Goal: Task Accomplishment & Management: Manage account settings

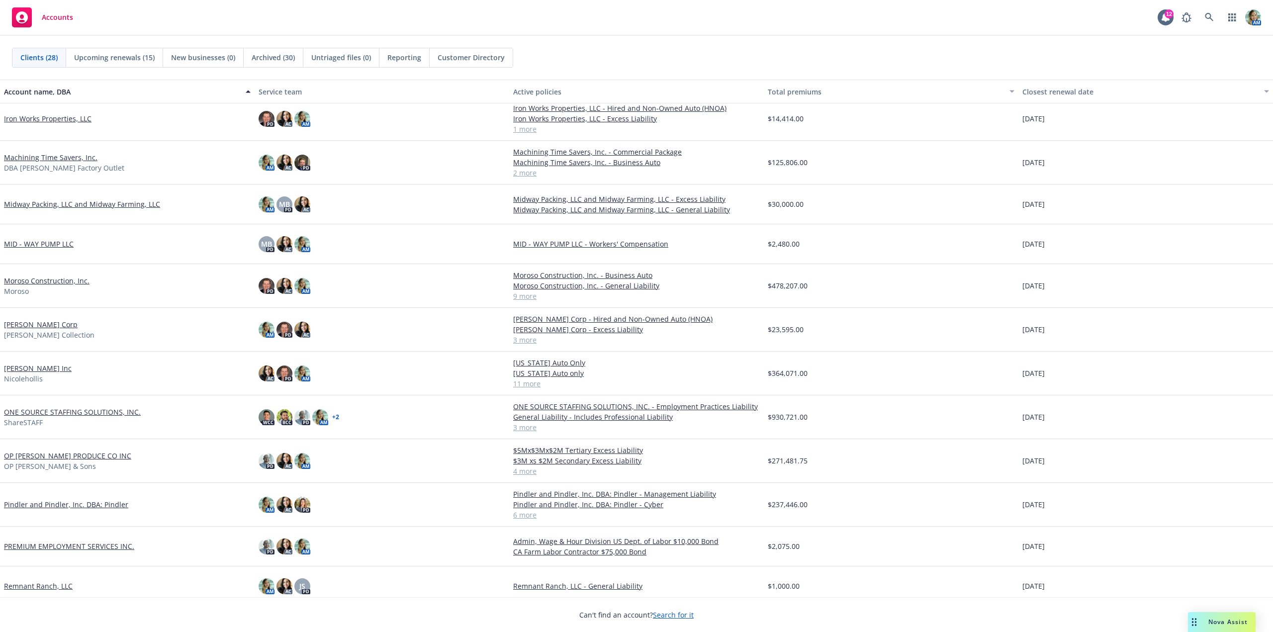
scroll to position [249, 0]
click at [42, 159] on link "Machining Time Savers, Inc." at bounding box center [51, 158] width 94 height 10
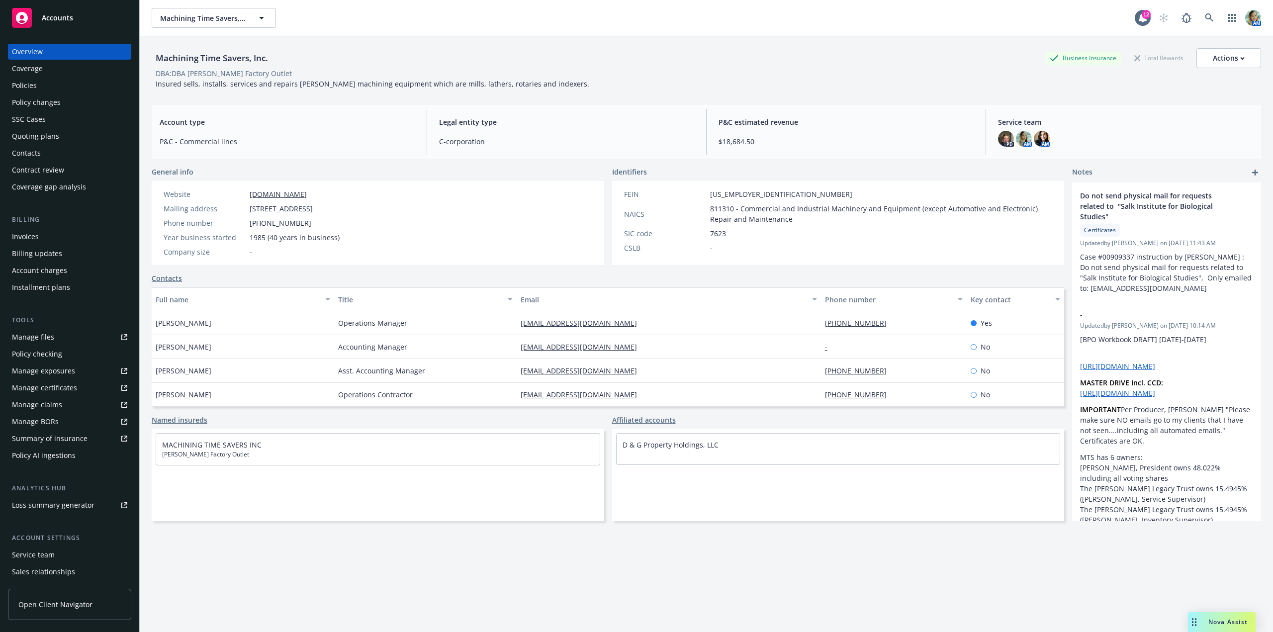
click at [32, 84] on div "Policies" at bounding box center [24, 86] width 25 height 16
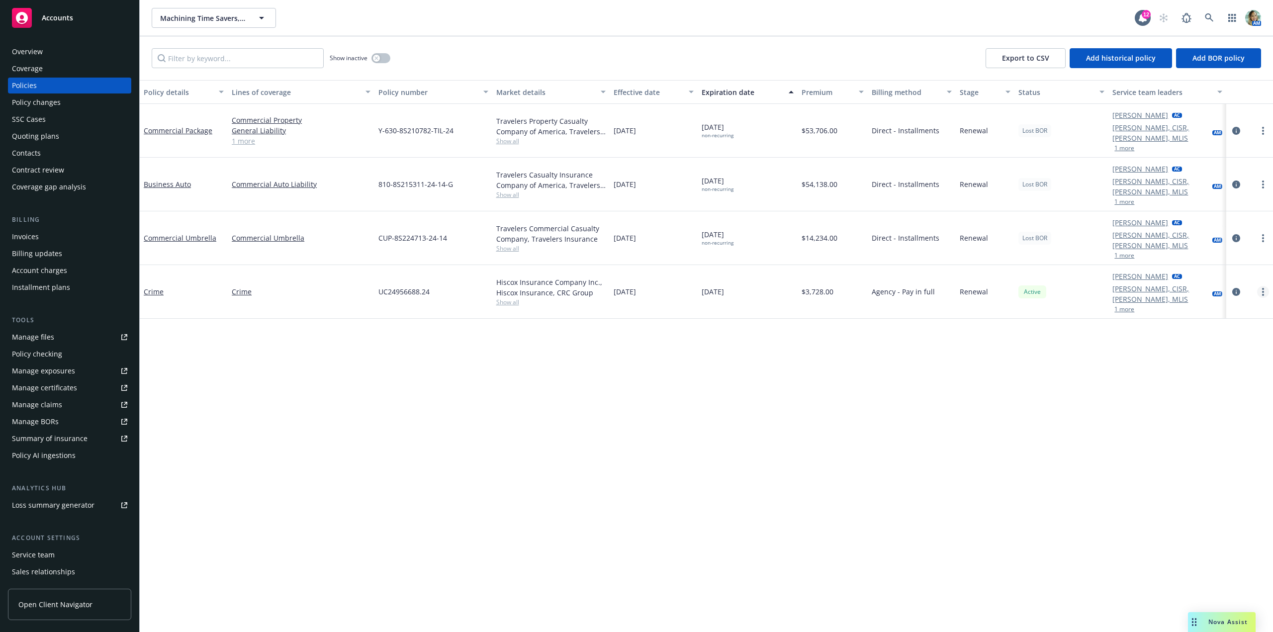
click at [1263, 294] on circle "more" at bounding box center [1263, 295] width 2 height 2
click at [1203, 313] on link "End policy" at bounding box center [1210, 316] width 117 height 20
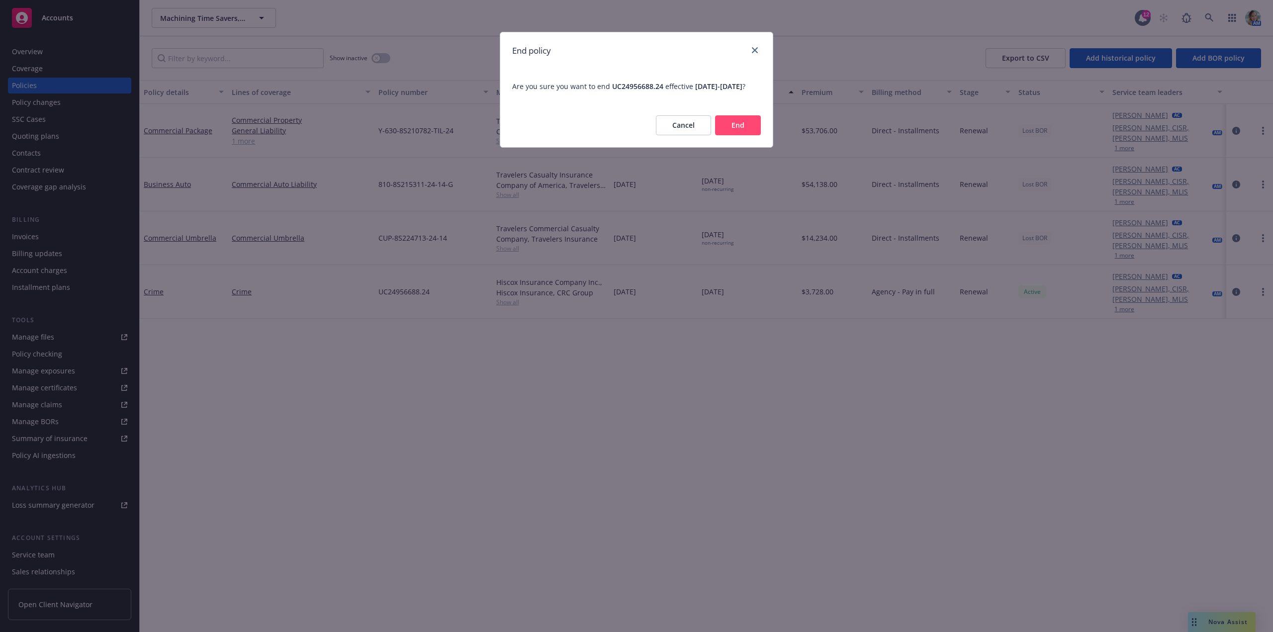
click at [730, 135] on button "End" at bounding box center [738, 125] width 46 height 20
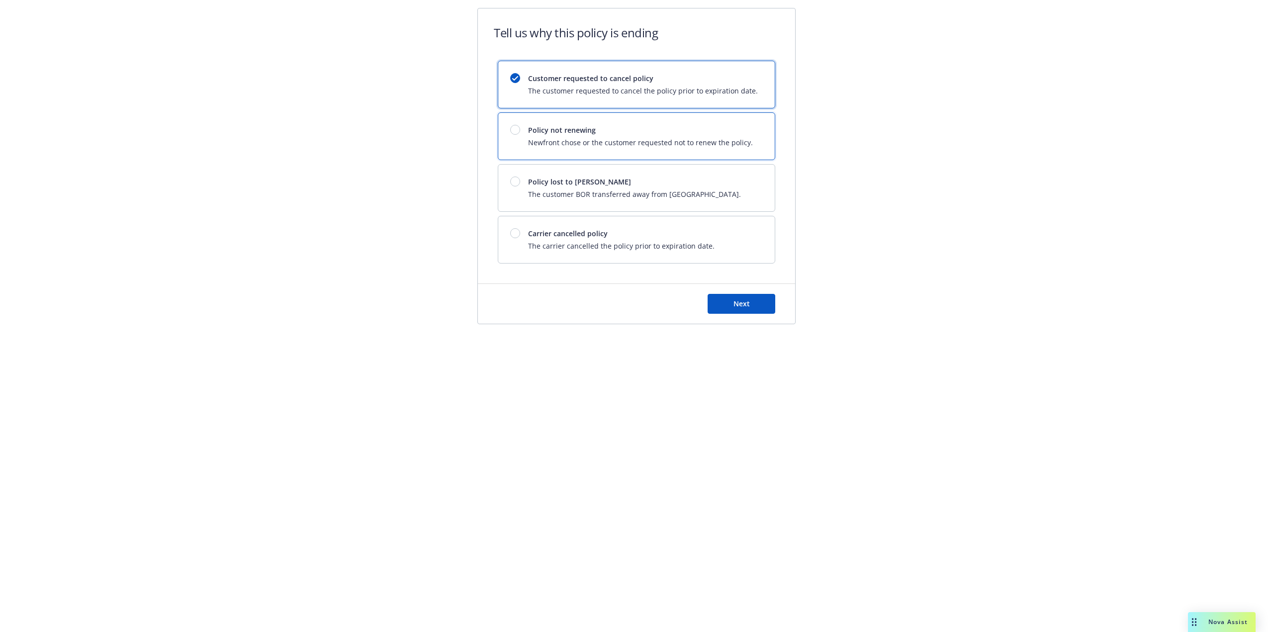
click at [638, 150] on div "Policy not renewing Newfront chose or the customer requested not to renew the p…" at bounding box center [636, 136] width 277 height 47
click at [725, 303] on button "Next" at bounding box center [742, 304] width 68 height 20
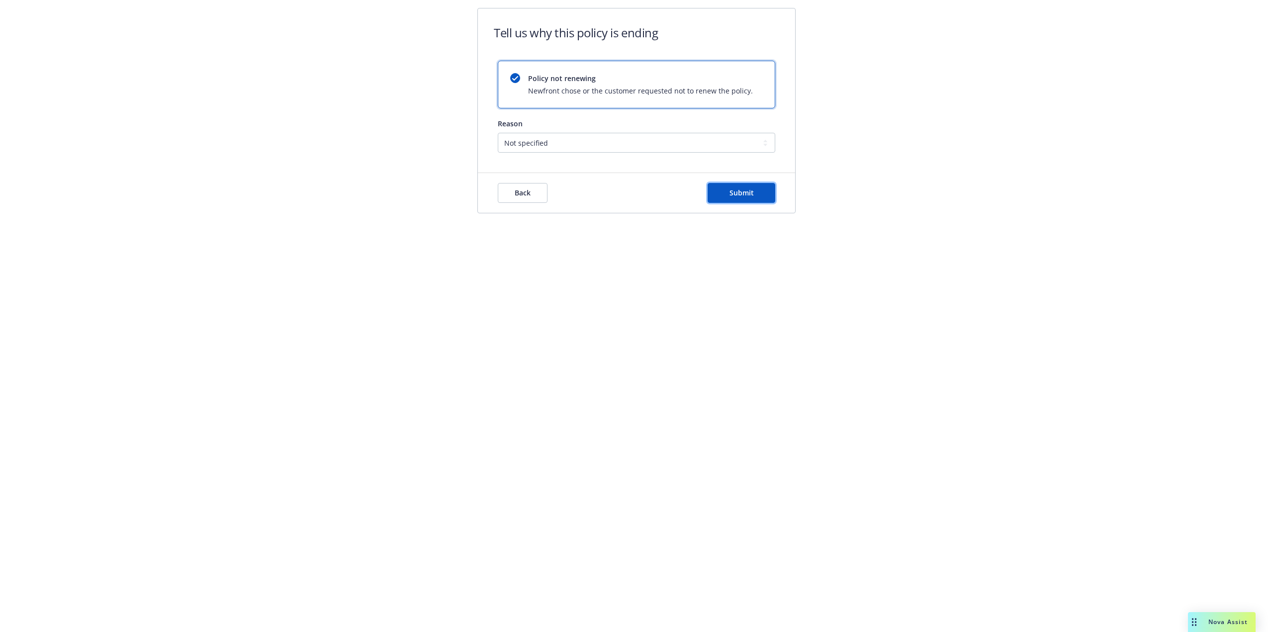
drag, startPoint x: 736, startPoint y: 191, endPoint x: 659, endPoint y: 170, distance: 80.0
click at [737, 191] on span "Submit" at bounding box center [742, 192] width 24 height 9
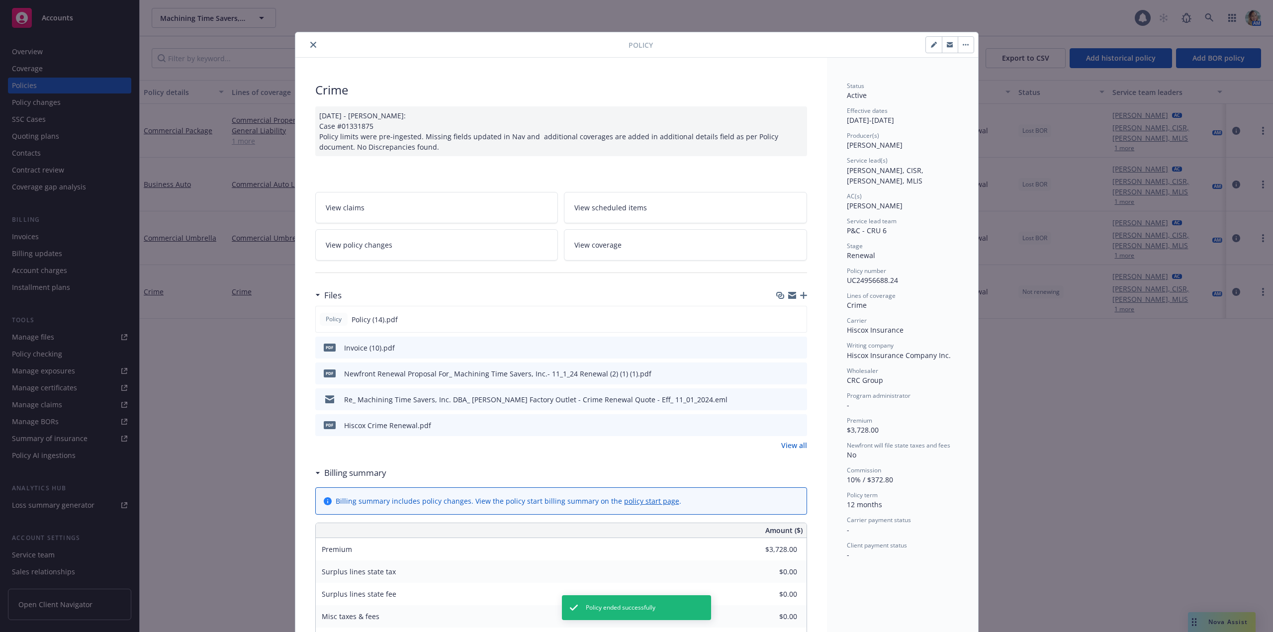
scroll to position [30, 0]
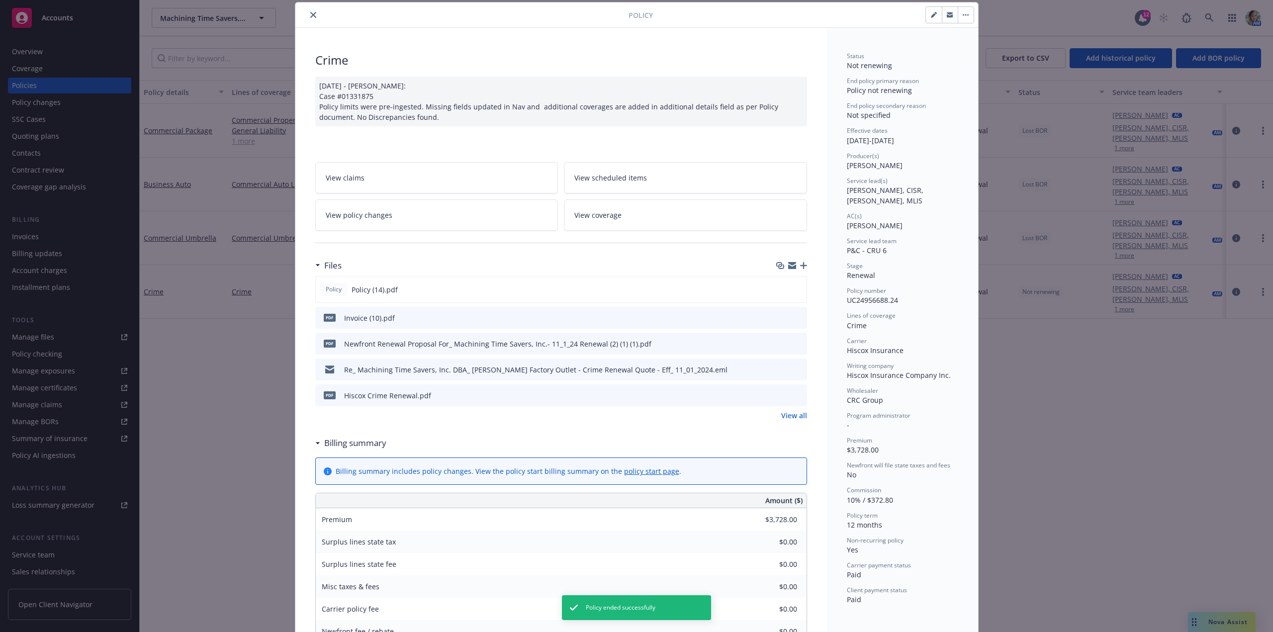
click at [311, 15] on icon "close" at bounding box center [313, 15] width 6 height 6
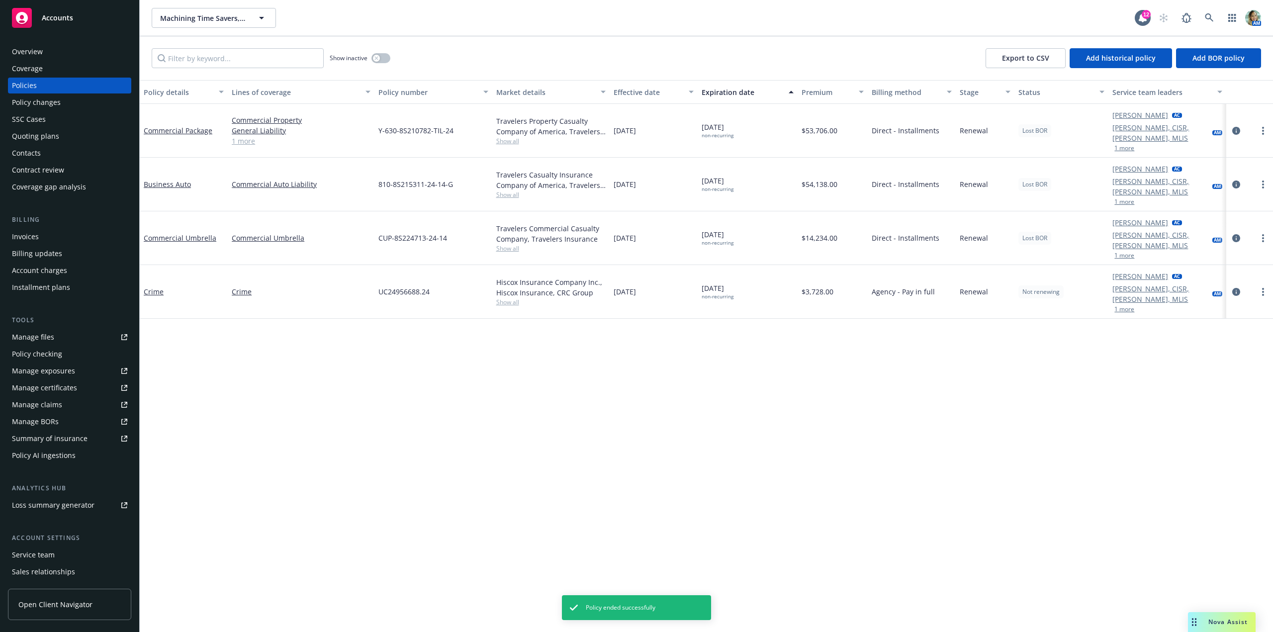
click at [528, 307] on div "Policy details Lines of coverage Policy number Market details Effective date Ex…" at bounding box center [707, 356] width 1134 height 552
click at [156, 287] on link "Crime" at bounding box center [154, 291] width 20 height 9
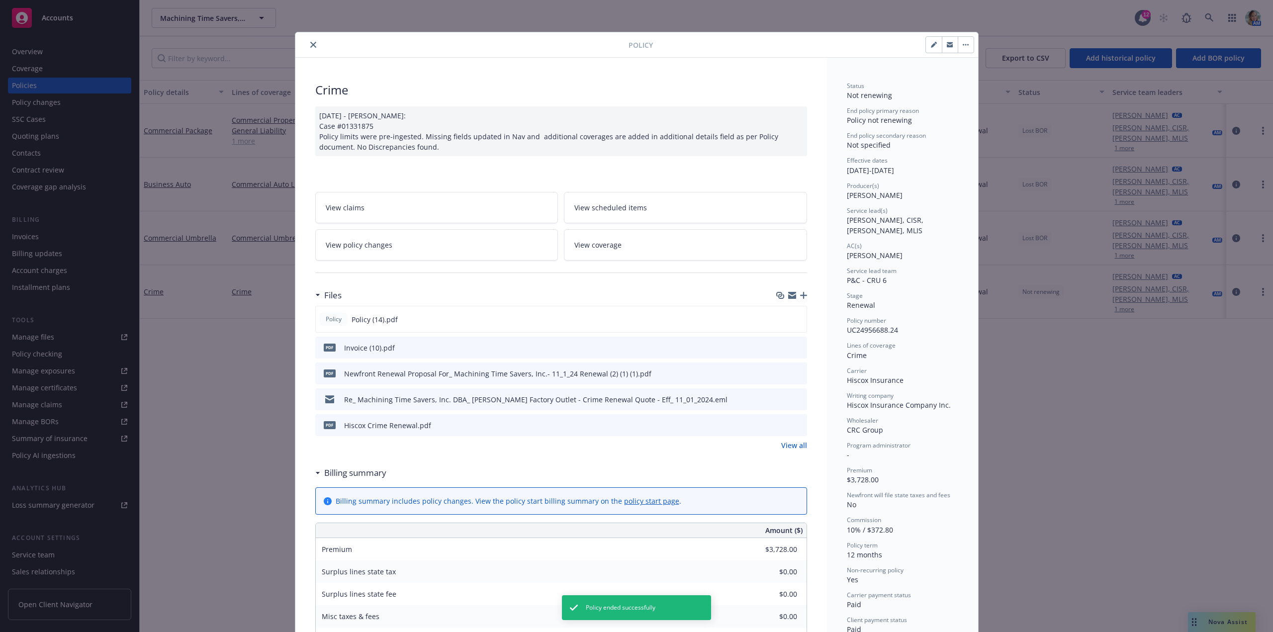
scroll to position [30, 0]
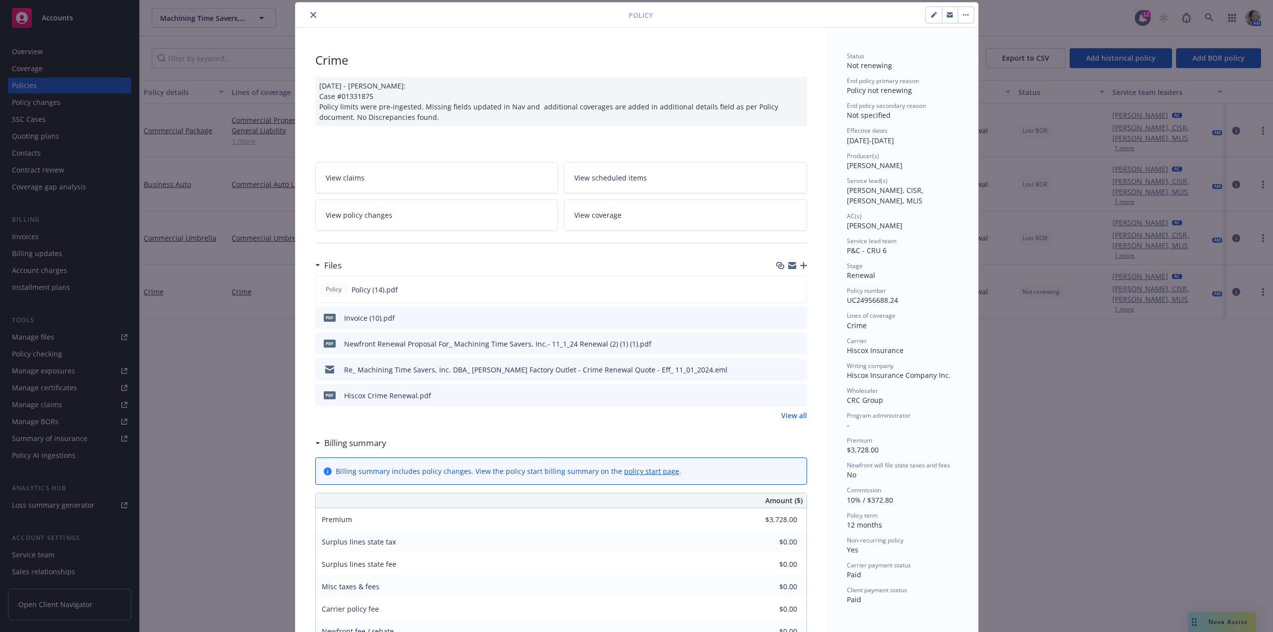
click at [800, 268] on icon "button" at bounding box center [803, 265] width 7 height 7
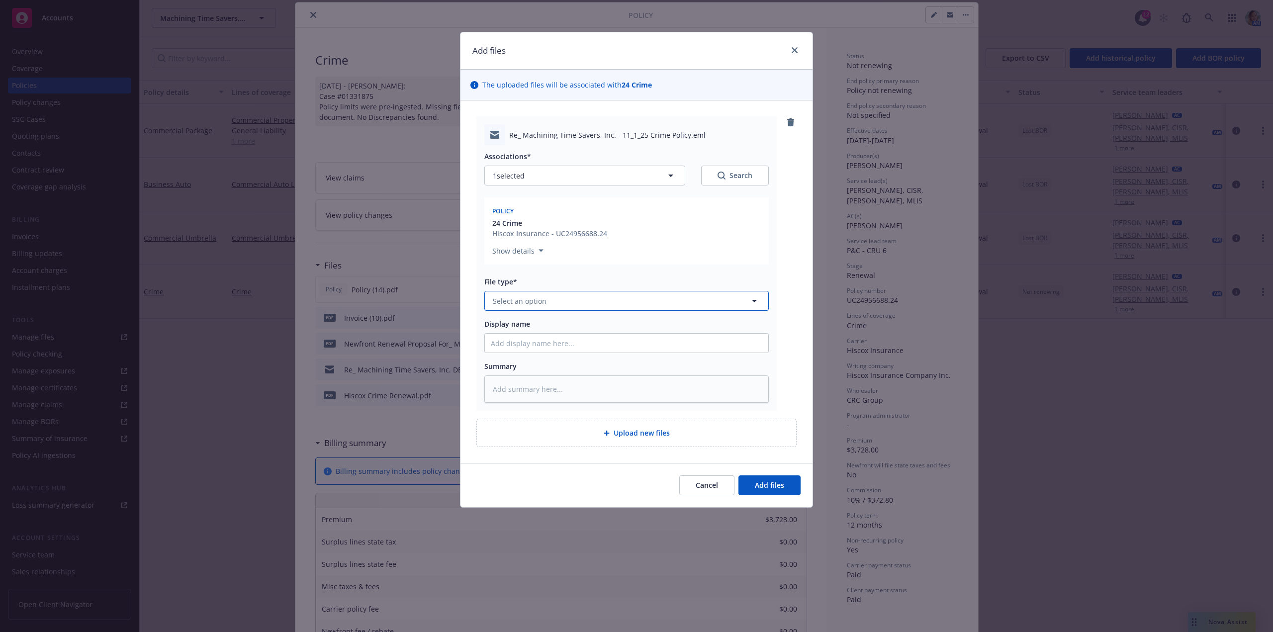
click at [504, 301] on span "Select an option" at bounding box center [520, 301] width 54 height 10
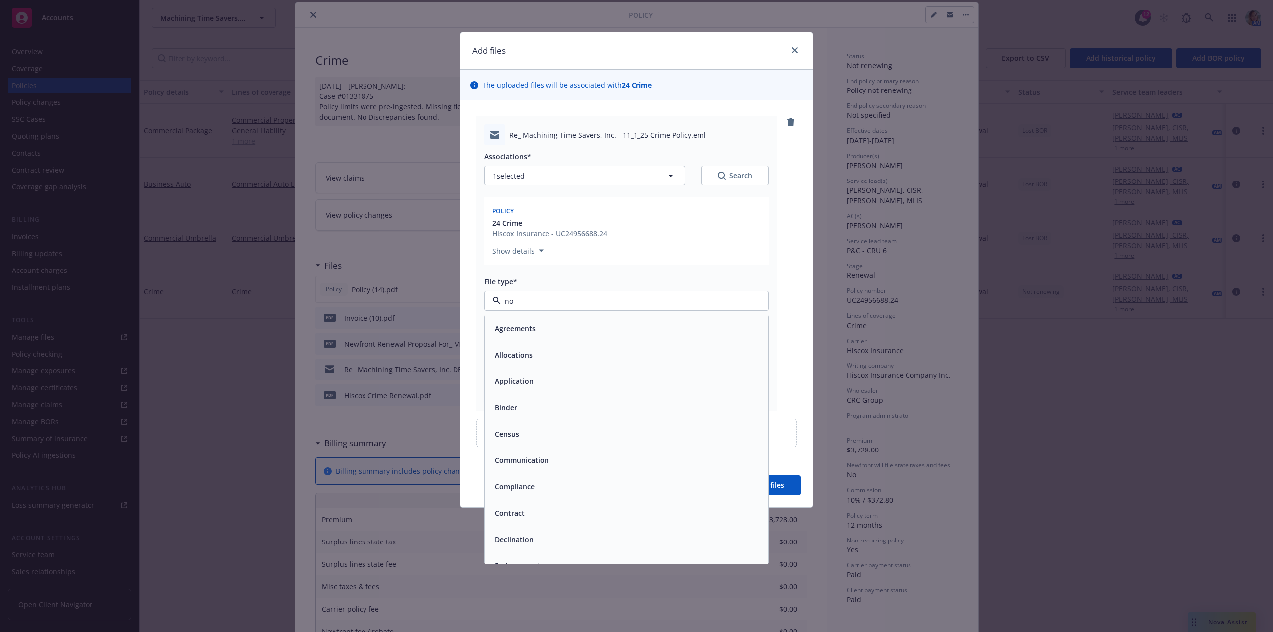
type input "non"
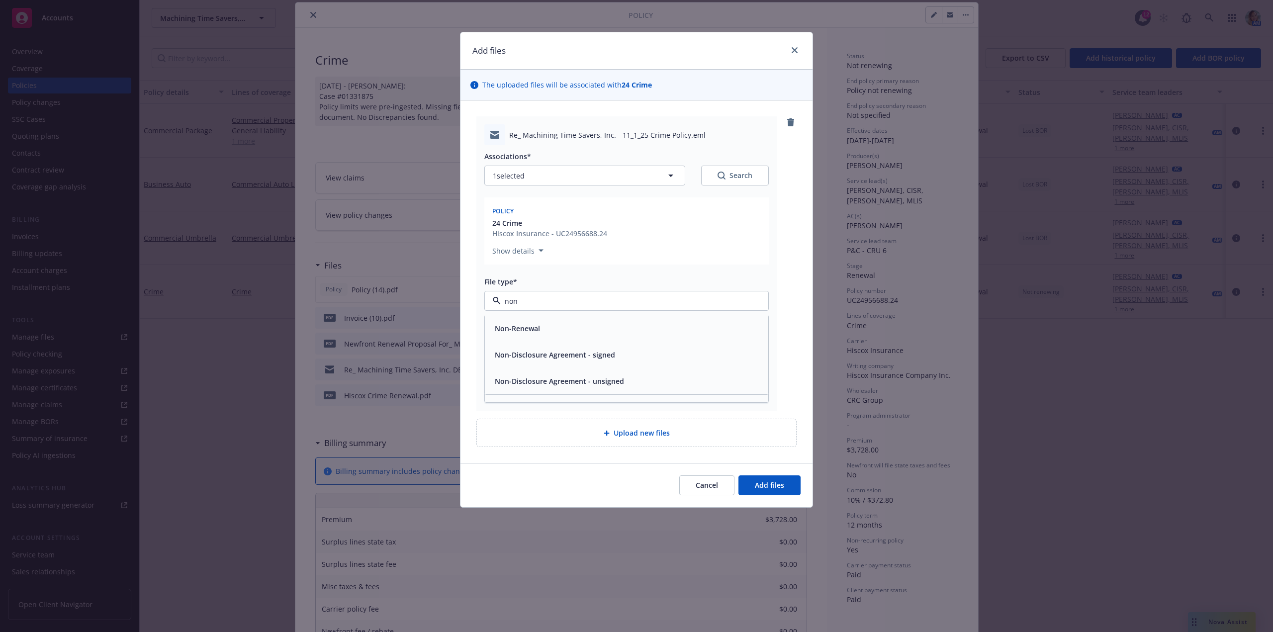
click at [528, 326] on span "Non-Renewal" at bounding box center [517, 328] width 45 height 10
click at [756, 486] on span "Add files" at bounding box center [769, 485] width 29 height 9
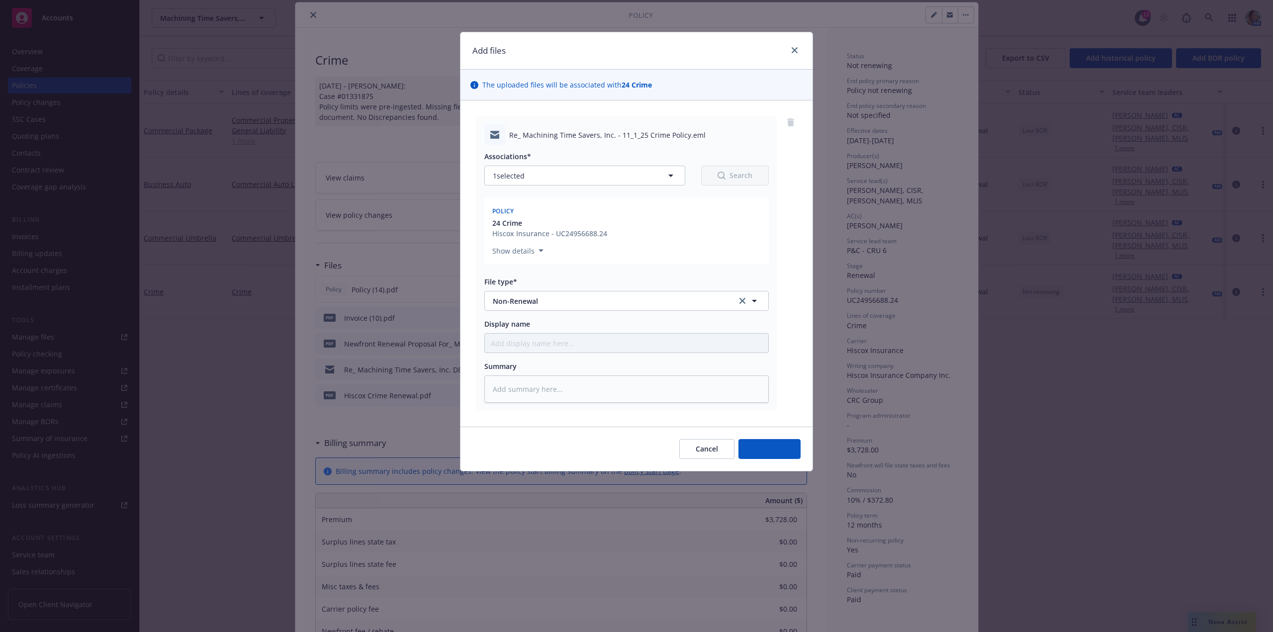
type textarea "x"
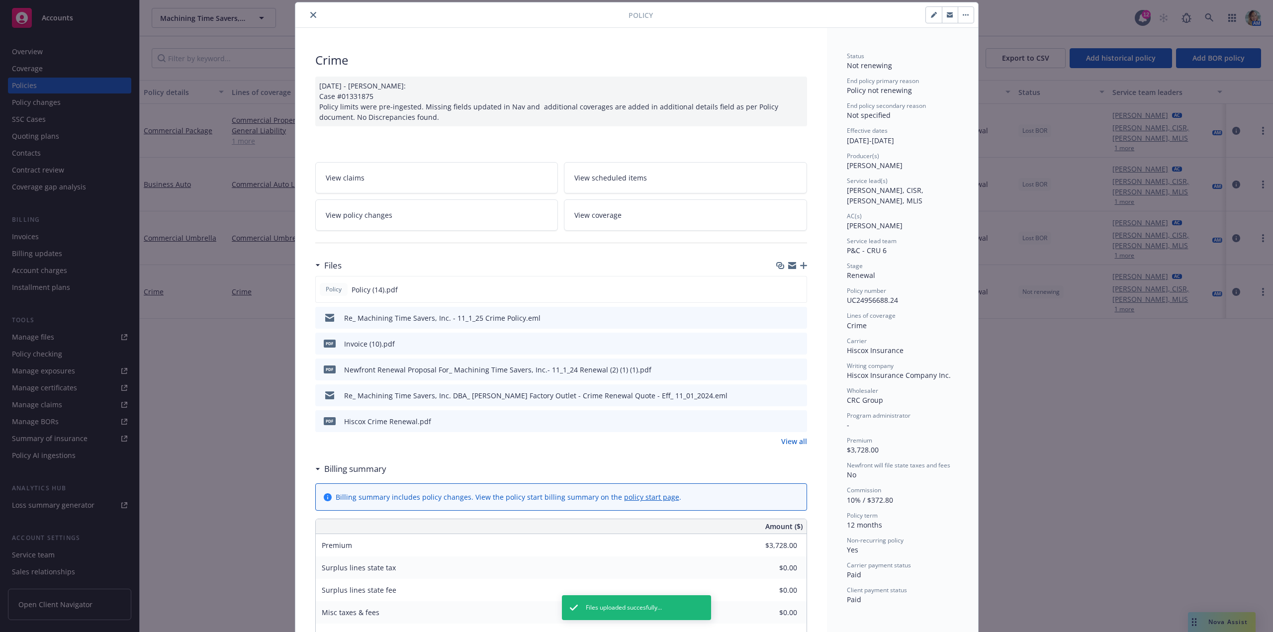
click at [311, 16] on icon "close" at bounding box center [313, 15] width 6 height 6
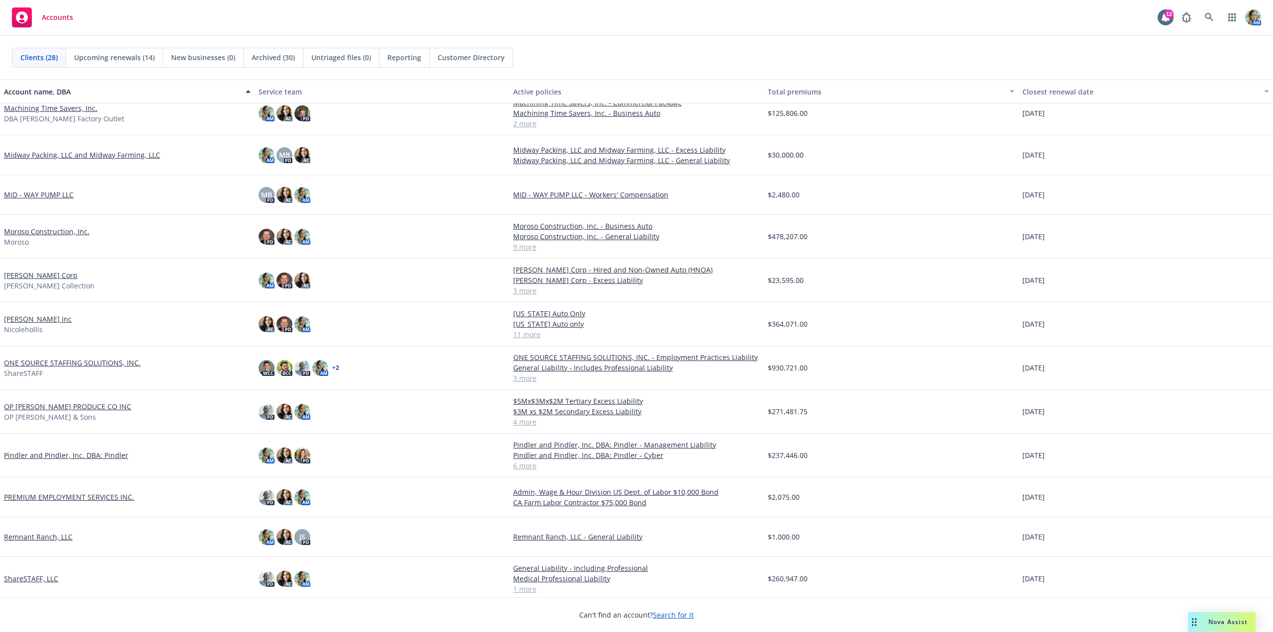
scroll to position [249, 0]
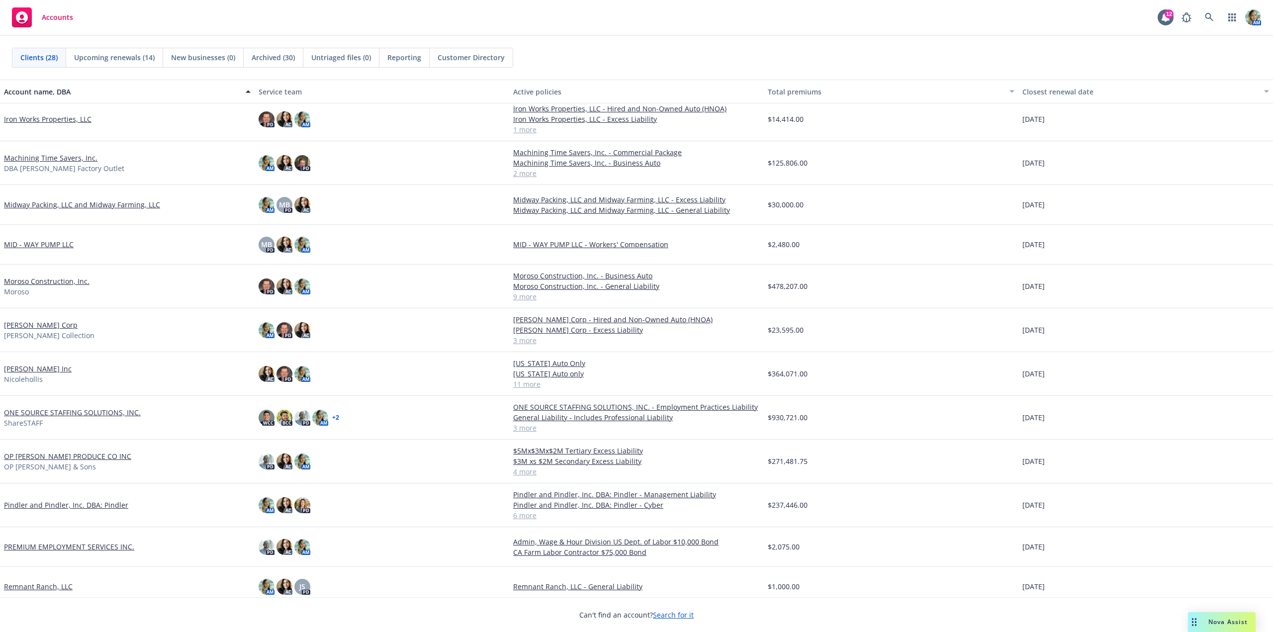
click at [48, 157] on link "Machining Time Savers, Inc." at bounding box center [51, 158] width 94 height 10
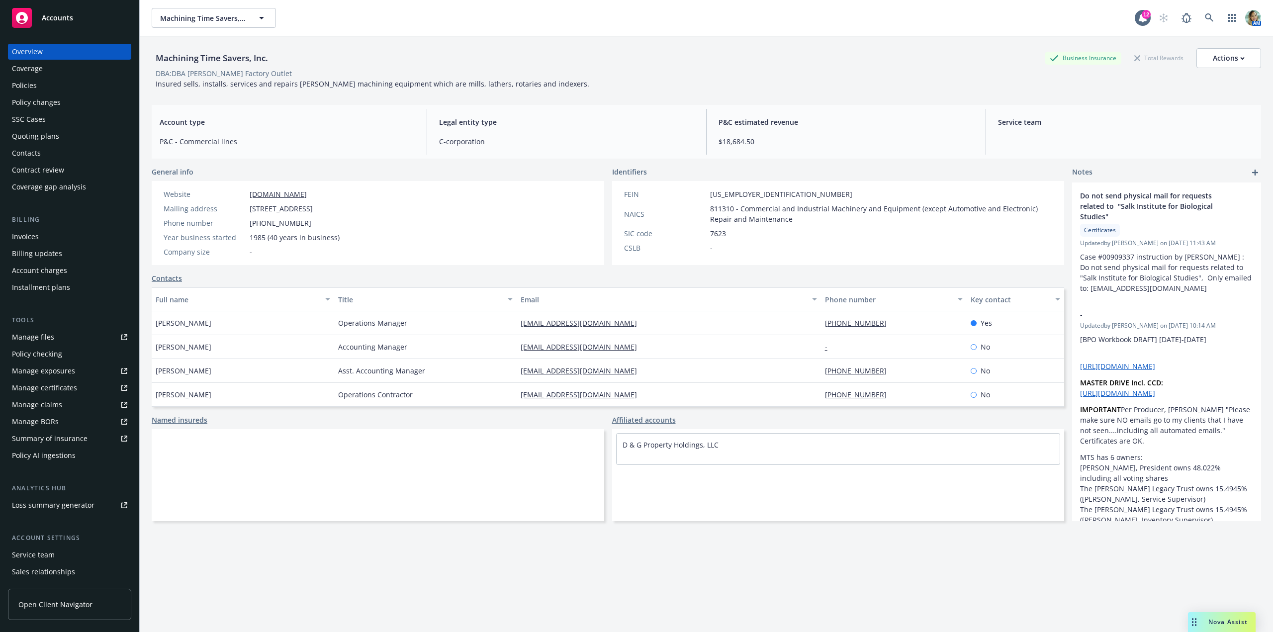
click at [49, 132] on div "Quoting plans" at bounding box center [35, 136] width 47 height 16
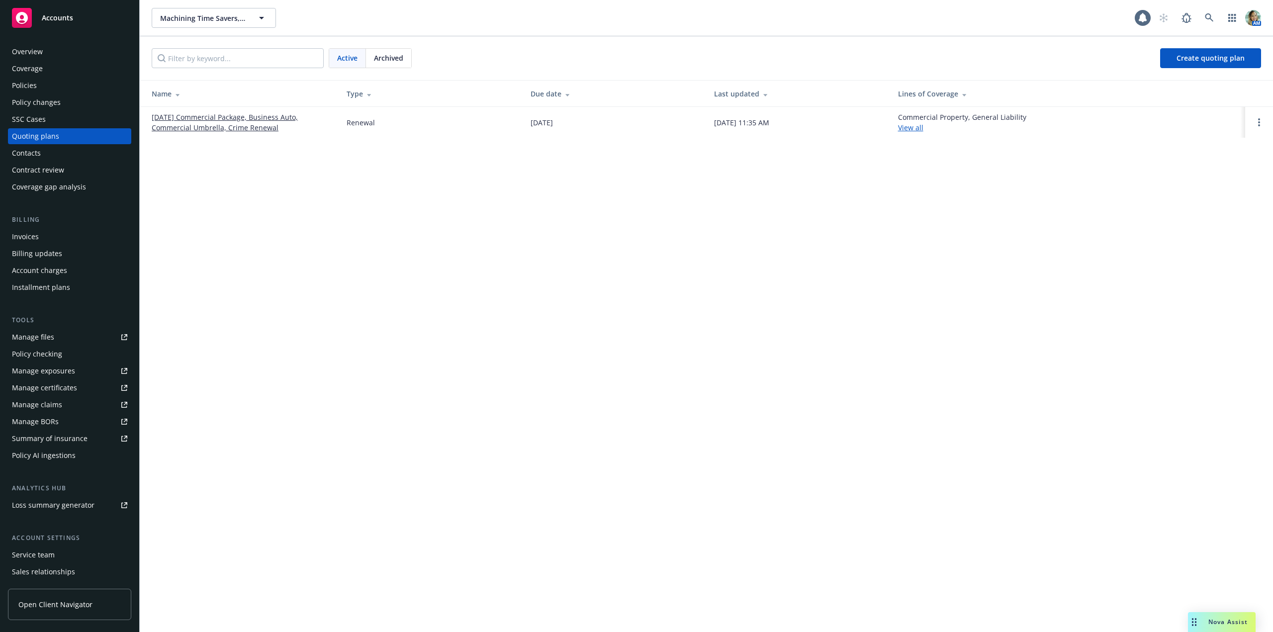
click at [193, 120] on link "11/01/25 Commercial Package, Business Auto, Commercial Umbrella, Crime Renewal" at bounding box center [241, 122] width 179 height 21
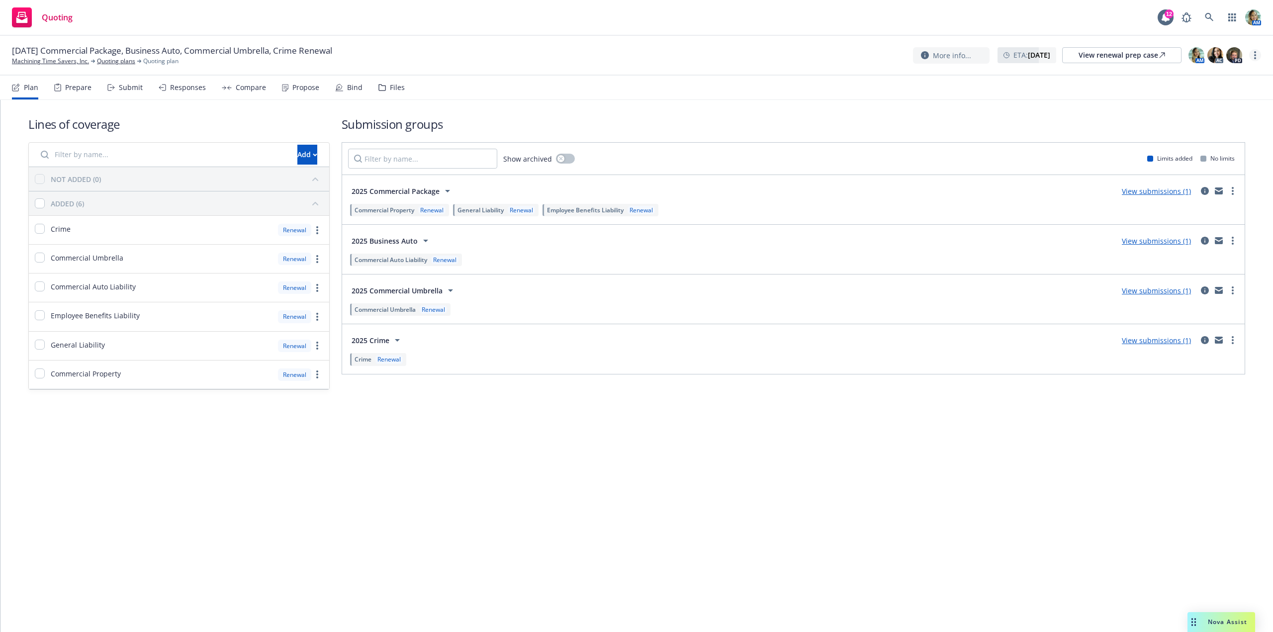
click at [1253, 60] on link "more" at bounding box center [1256, 55] width 12 height 12
click at [1193, 152] on link "Archive quoting plan" at bounding box center [1205, 155] width 111 height 20
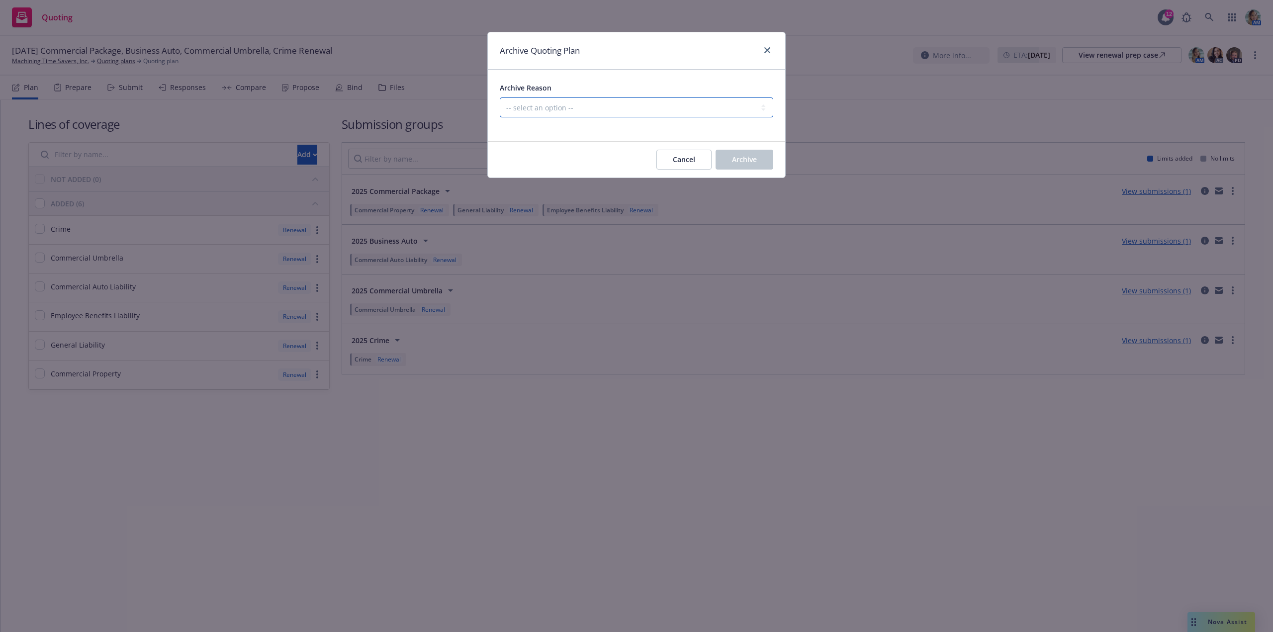
drag, startPoint x: 695, startPoint y: 108, endPoint x: 665, endPoint y: 115, distance: 31.2
click at [691, 108] on select "-- select an option -- All policies in this renewal plan are auto-renewed Creat…" at bounding box center [637, 107] width 274 height 20
select select "ARCHIVED_RENEWAL_CANCELED"
click at [500, 97] on select "-- select an option -- All policies in this renewal plan are auto-renewed Creat…" at bounding box center [637, 107] width 274 height 20
click at [739, 161] on span "Archive" at bounding box center [744, 159] width 25 height 9
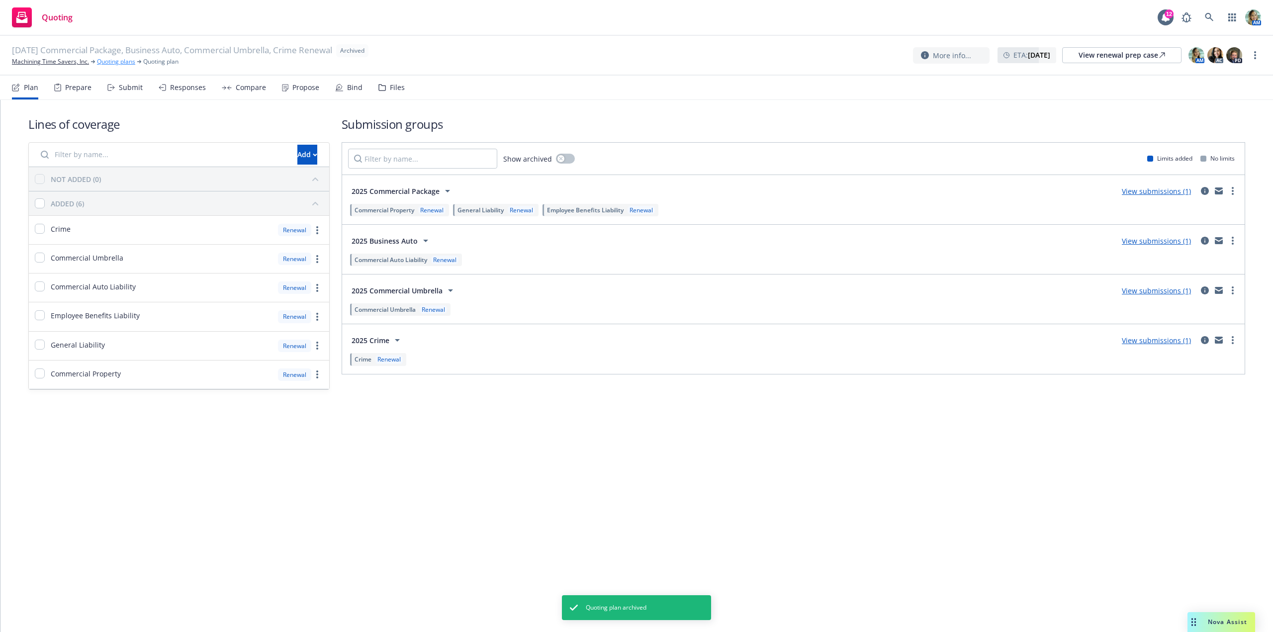
click at [116, 64] on link "Quoting plans" at bounding box center [116, 61] width 38 height 9
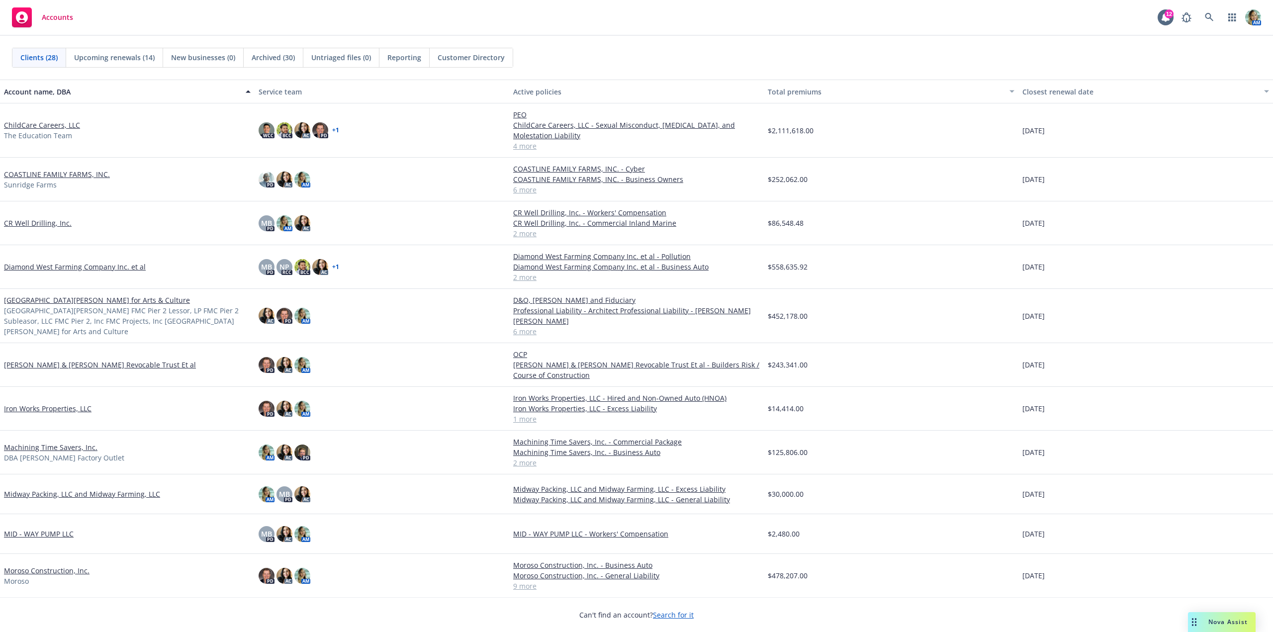
click at [392, 54] on span "Reporting" at bounding box center [404, 57] width 34 height 10
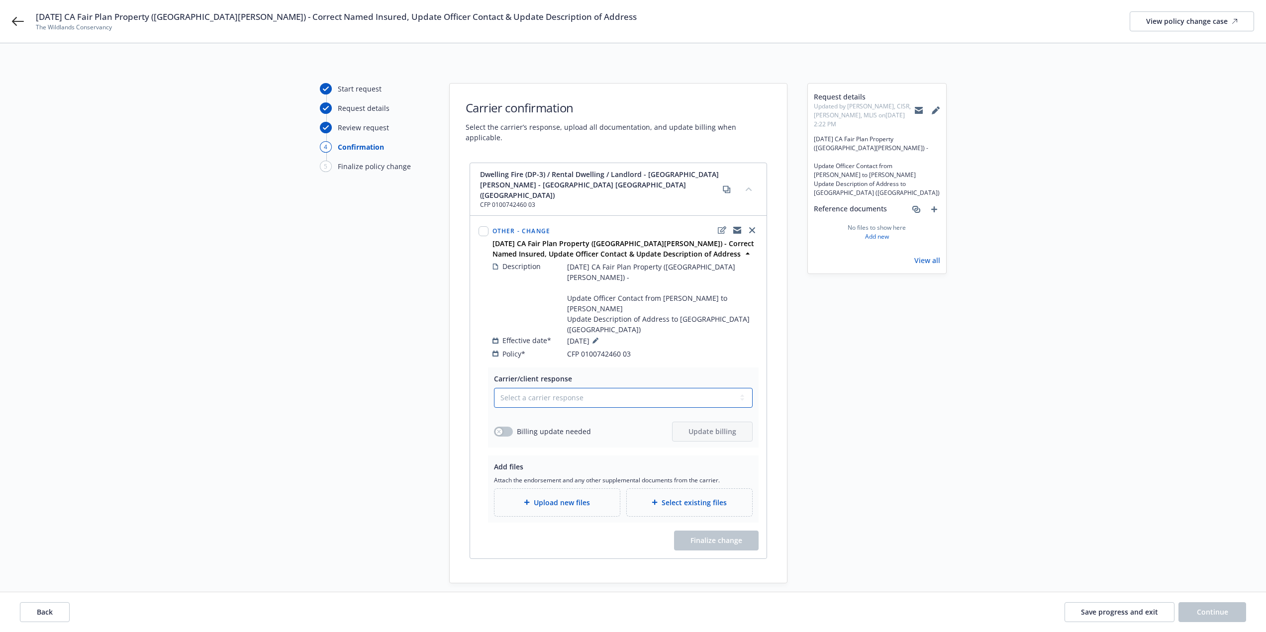
click at [538, 388] on select "Select a carrier response Accepted Accepted with revision No endorsement needed…" at bounding box center [623, 398] width 259 height 20
select select "ACCEPTED"
click at [494, 388] on select "Select a carrier response Accepted Accepted with revision No endorsement needed…" at bounding box center [623, 398] width 259 height 20
click at [551, 497] on span "Upload new files" at bounding box center [562, 502] width 56 height 10
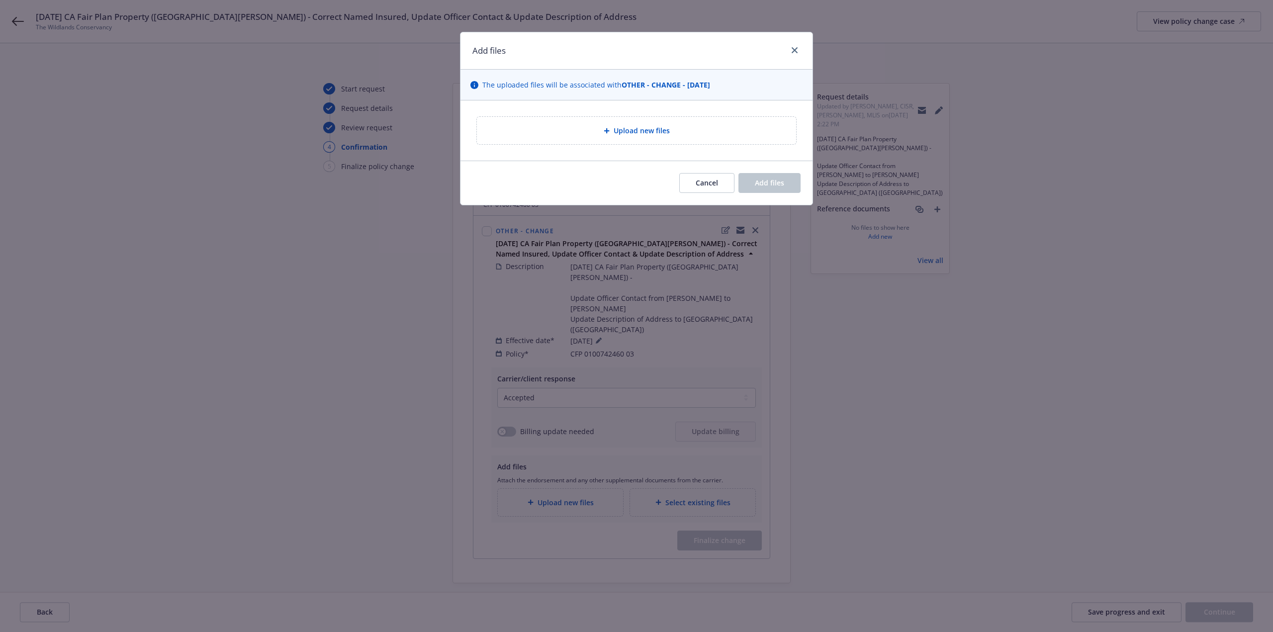
click at [556, 132] on div "Upload new files" at bounding box center [636, 130] width 303 height 11
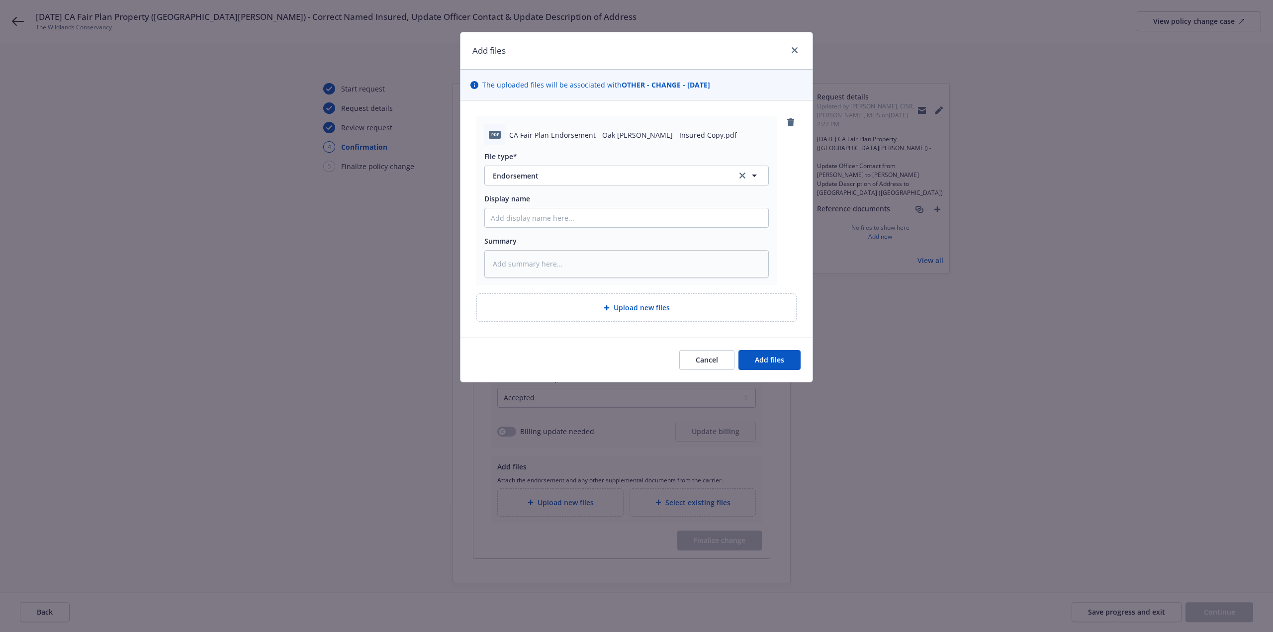
click at [766, 346] on div "Cancel Add files" at bounding box center [637, 360] width 352 height 44
click at [764, 358] on span "Add files" at bounding box center [769, 359] width 29 height 9
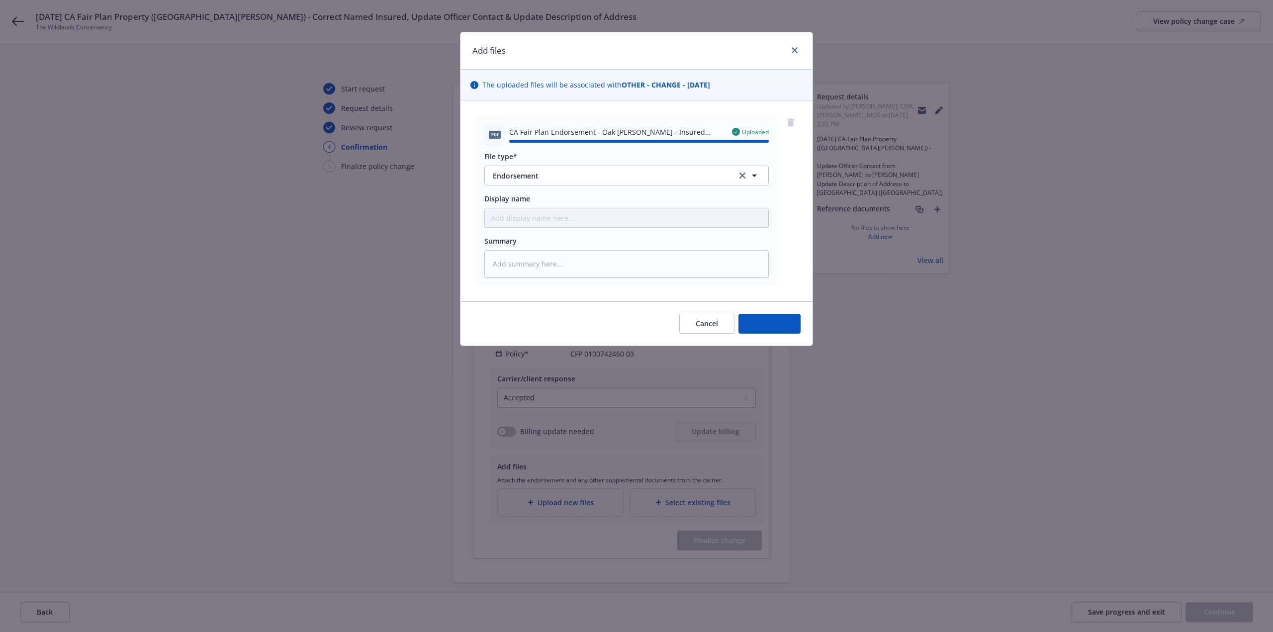
type textarea "x"
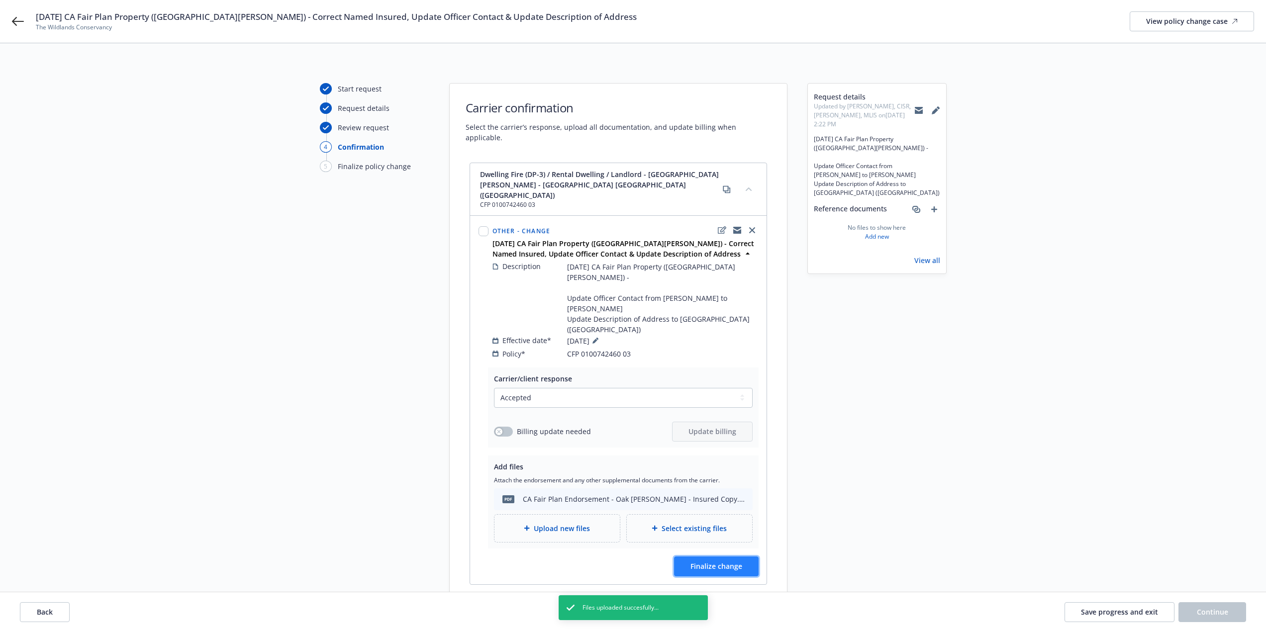
click at [721, 562] on span "Finalize change" at bounding box center [716, 566] width 52 height 9
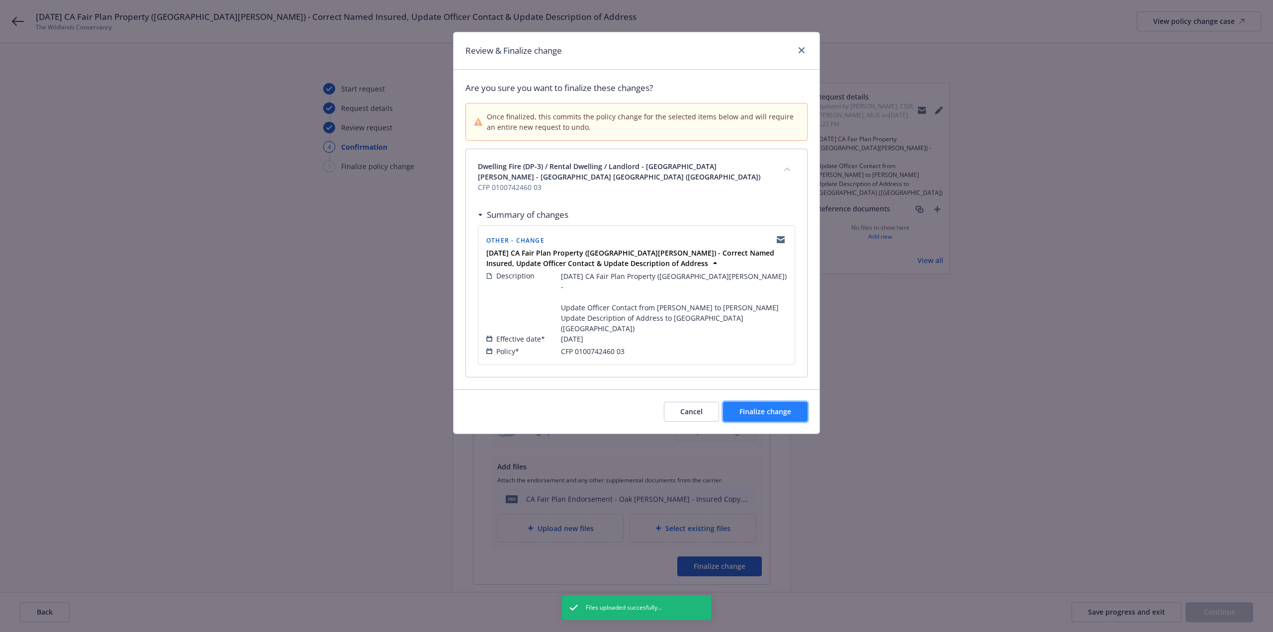
click at [782, 407] on span "Finalize change" at bounding box center [766, 411] width 52 height 9
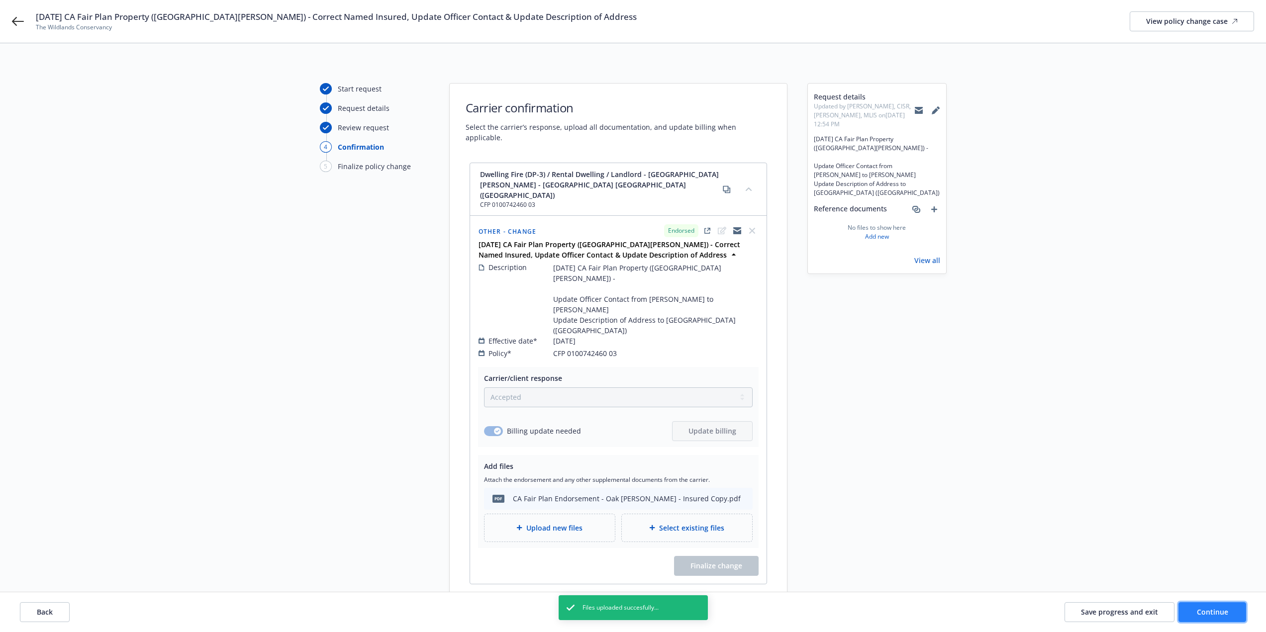
click at [1211, 614] on span "Continue" at bounding box center [1212, 611] width 31 height 9
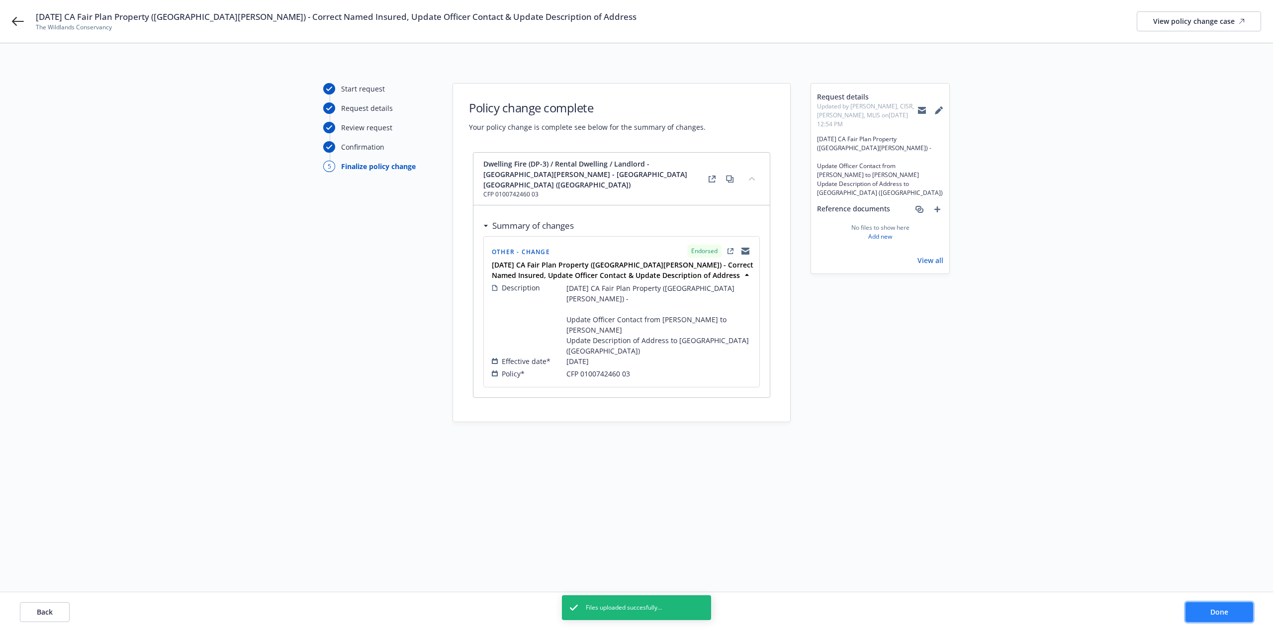
click at [1211, 615] on span "Done" at bounding box center [1220, 611] width 18 height 9
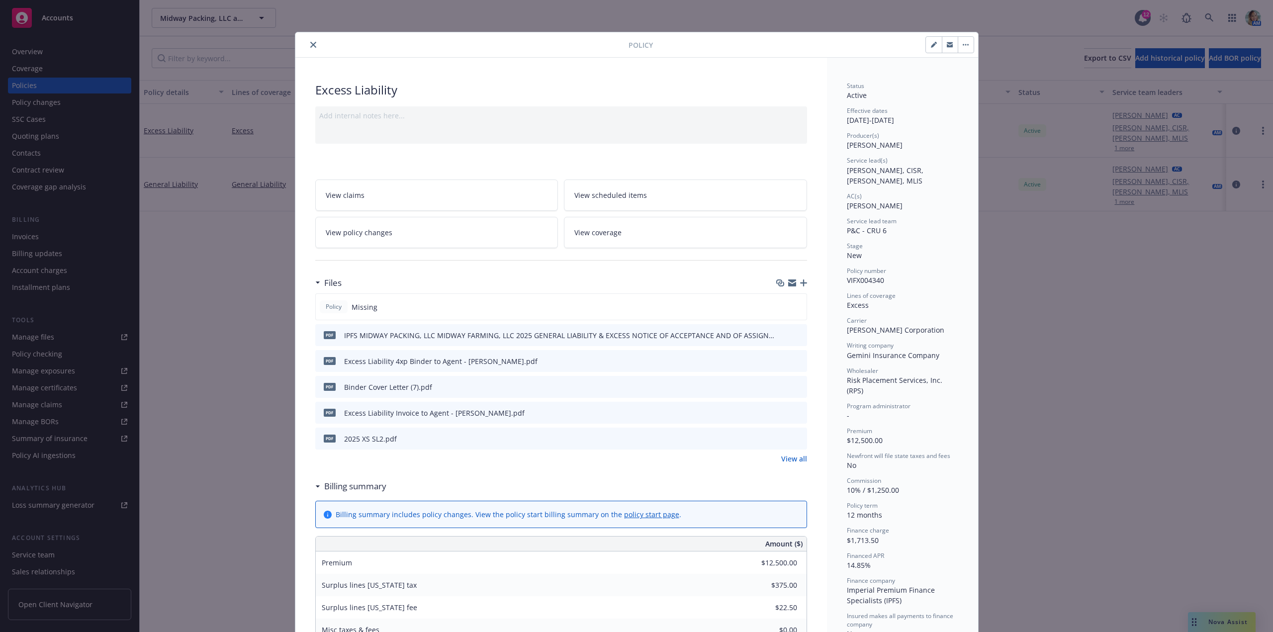
click at [312, 42] on icon "close" at bounding box center [313, 45] width 6 height 6
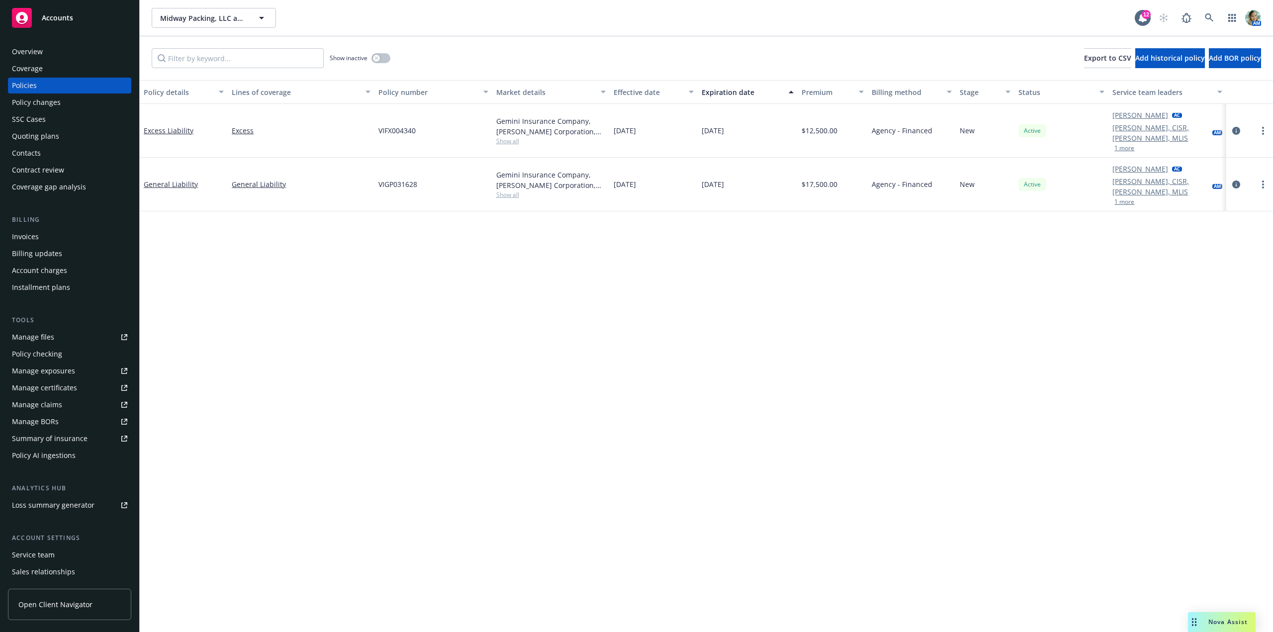
click at [280, 278] on div "Policy details Lines of coverage Policy number Market details Effective date Ex…" at bounding box center [707, 356] width 1134 height 552
